Goal: Task Accomplishment & Management: Manage account settings

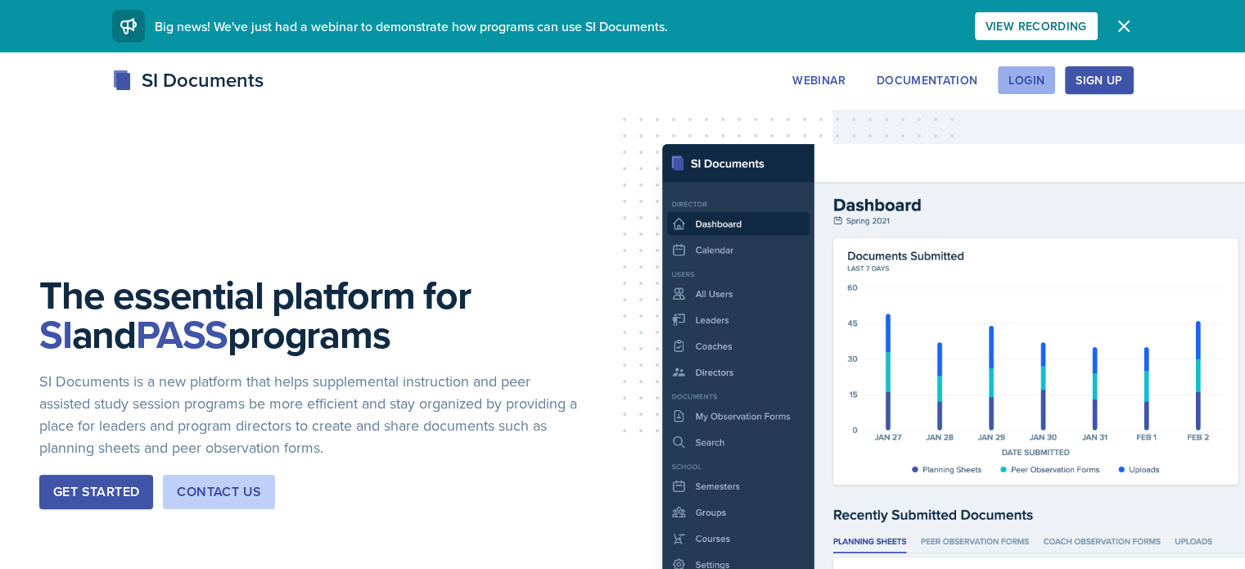
click at [1044, 83] on div "Login" at bounding box center [1026, 80] width 36 height 13
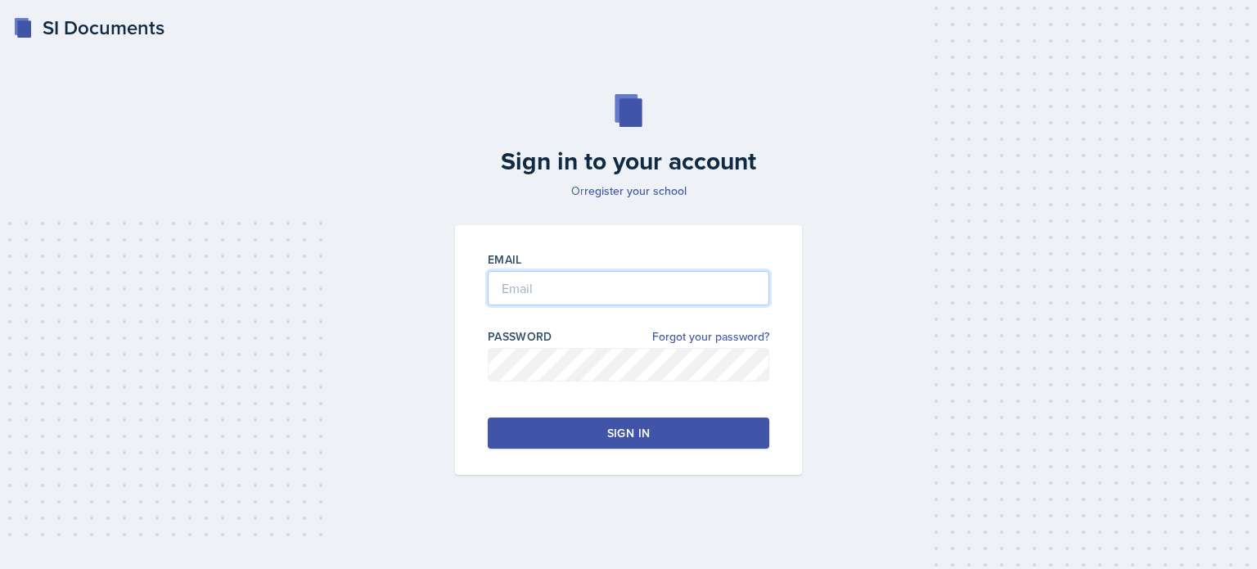
click at [648, 291] on input "email" at bounding box center [629, 288] width 282 height 34
type input "[EMAIL_ADDRESS][DOMAIN_NAME]"
click at [633, 428] on div "Sign in" at bounding box center [628, 433] width 43 height 16
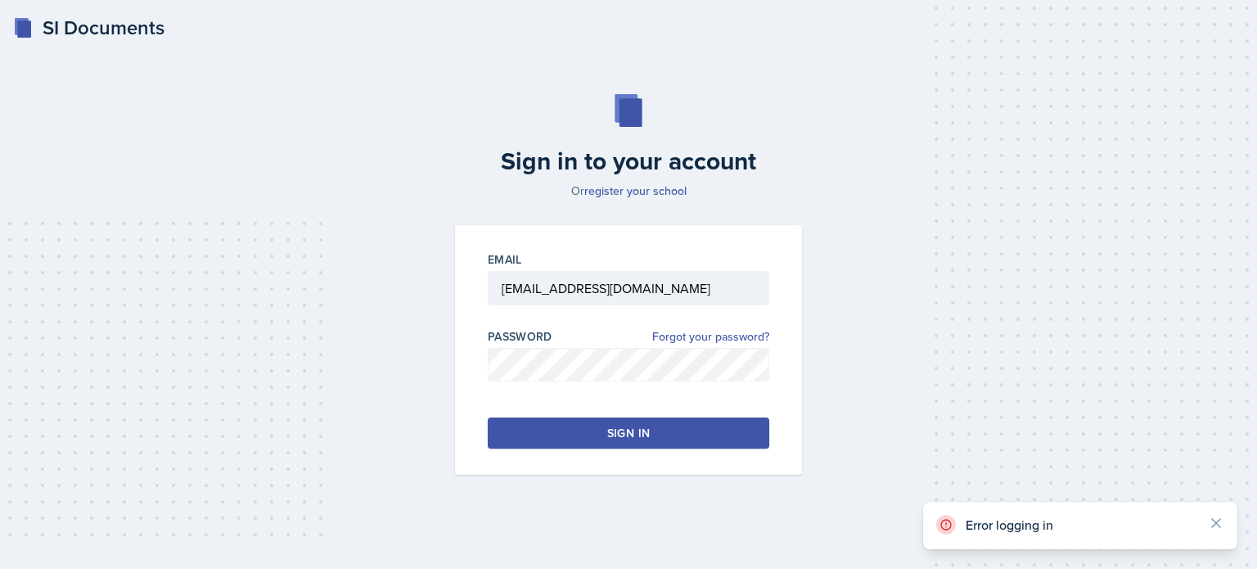
click at [633, 428] on div "Sign in" at bounding box center [628, 433] width 43 height 16
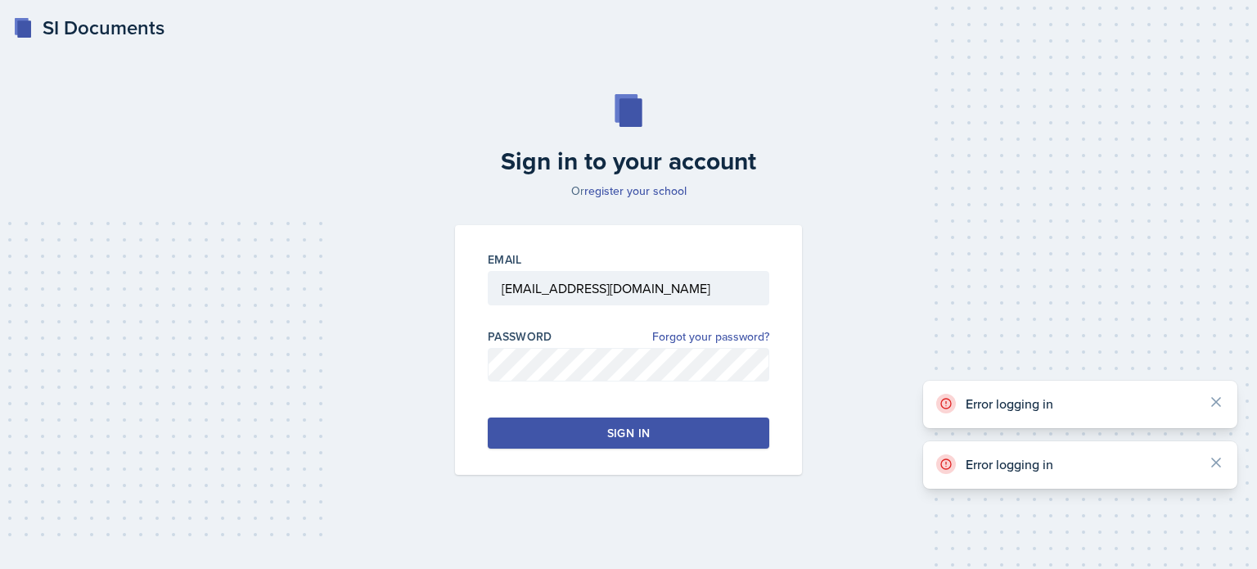
click at [633, 428] on div "Sign in" at bounding box center [628, 433] width 43 height 16
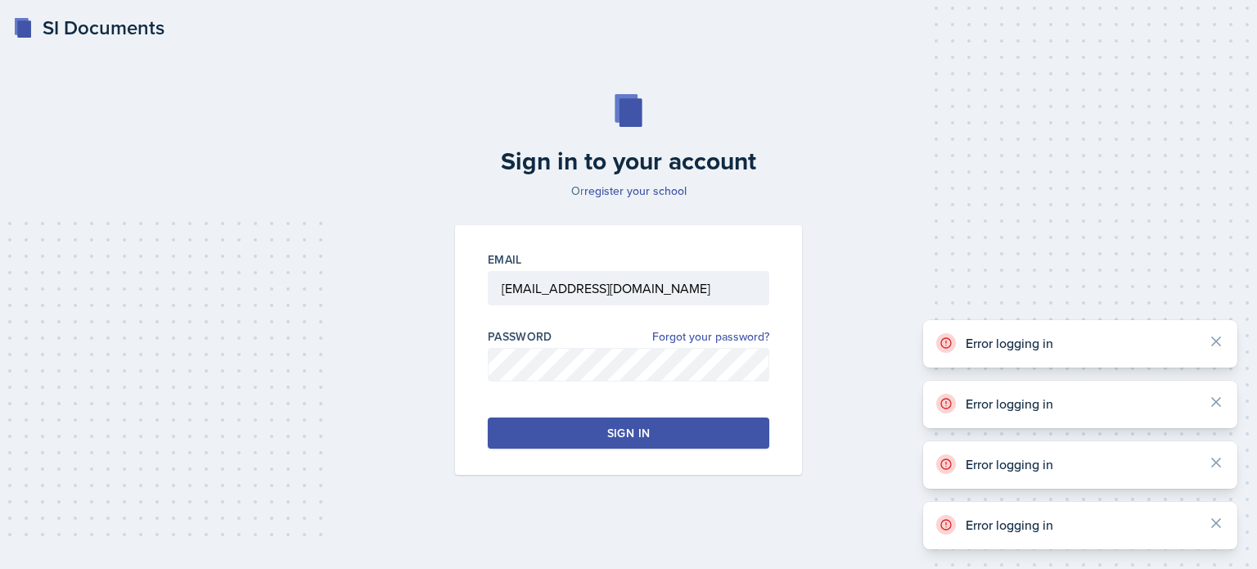
click at [633, 428] on div "Sign in" at bounding box center [628, 433] width 43 height 16
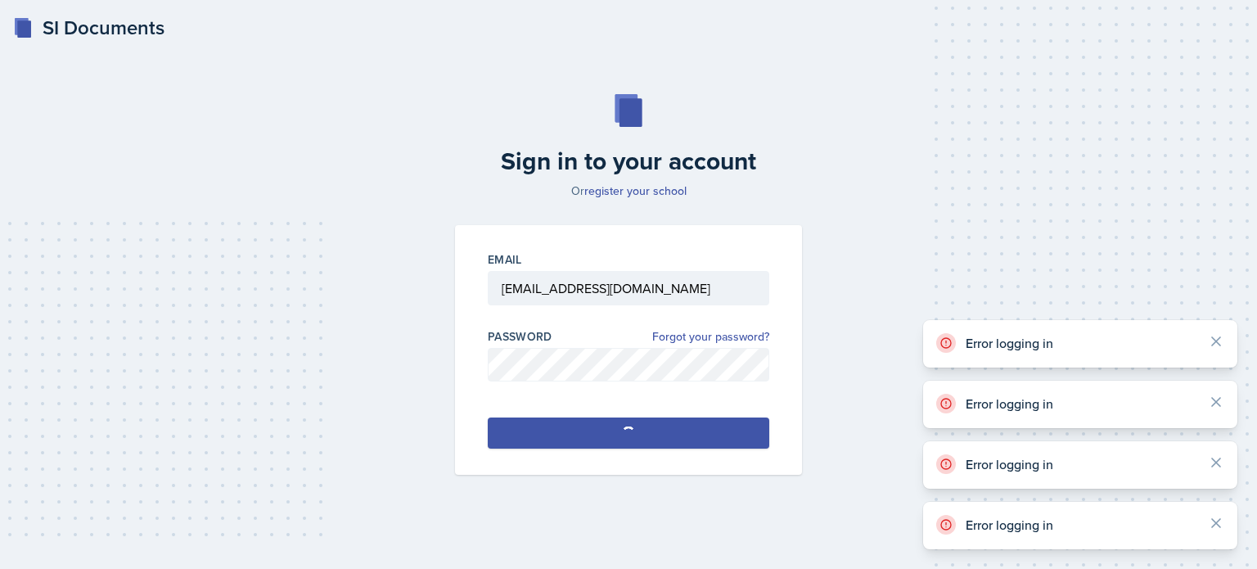
click at [633, 428] on div "Sign in" at bounding box center [628, 433] width 43 height 16
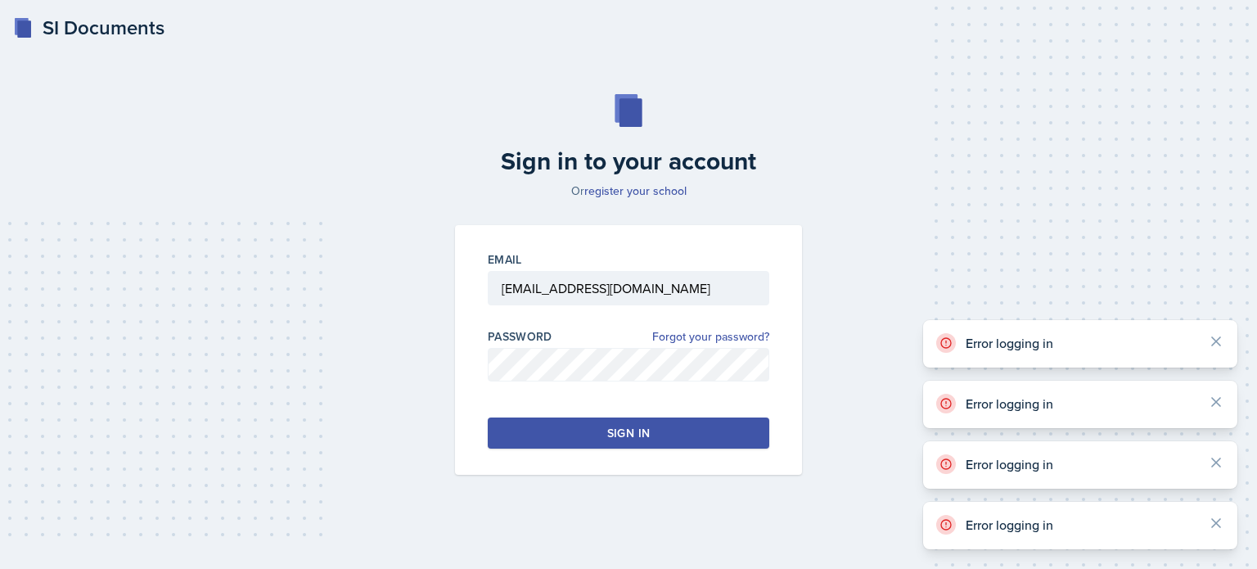
click at [633, 428] on div "Sign in" at bounding box center [628, 433] width 43 height 16
click at [826, 202] on div "Sign in to your account Or register your school Email [EMAIL_ADDRESS][DOMAIN_NA…" at bounding box center [628, 285] width 1205 height 486
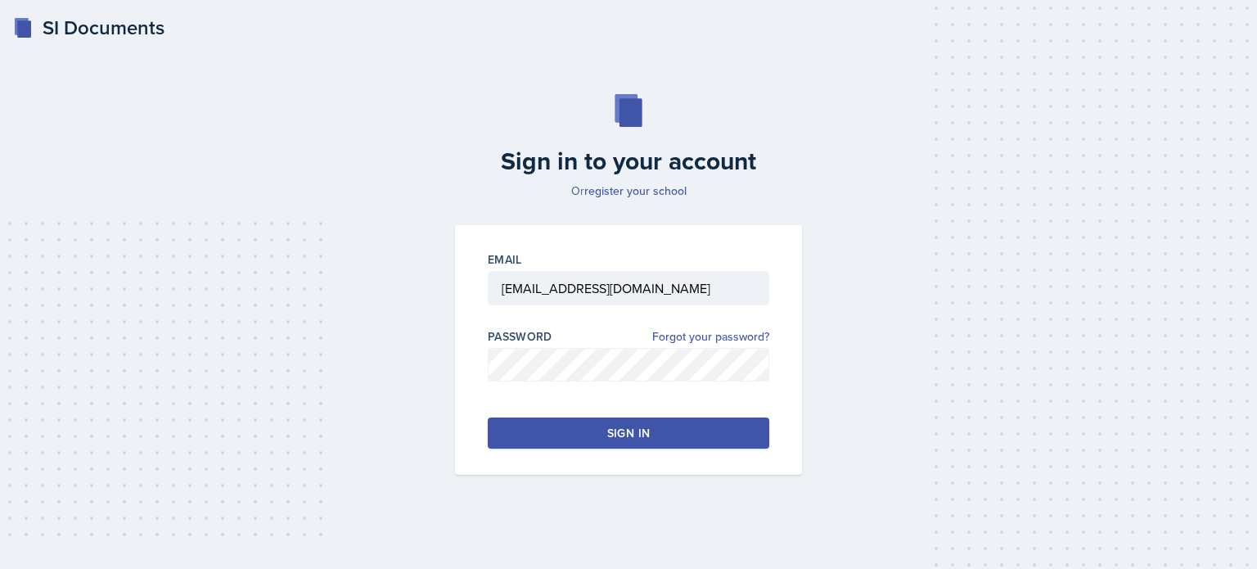
click at [668, 431] on button "Sign in" at bounding box center [629, 432] width 282 height 31
